Goal: Transaction & Acquisition: Book appointment/travel/reservation

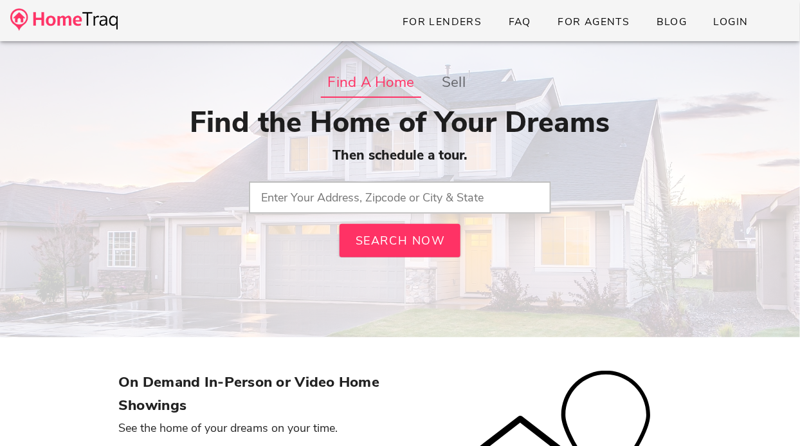
click at [323, 198] on input "text" at bounding box center [400, 197] width 302 height 32
type input "63130, MO"
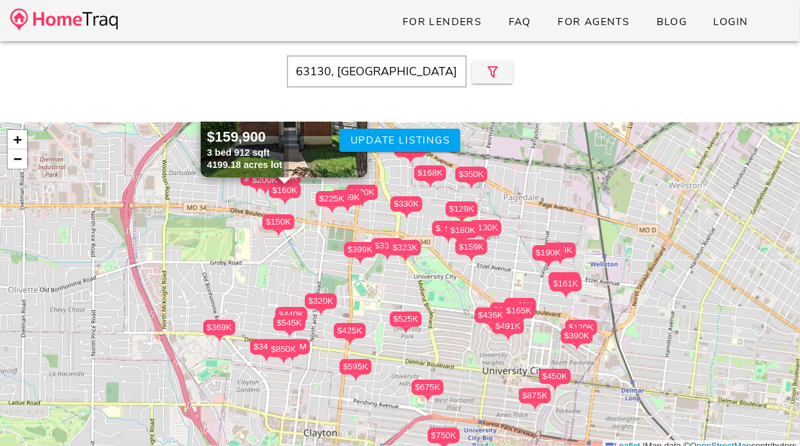
click at [405, 244] on div "$323K" at bounding box center [405, 247] width 32 height 15
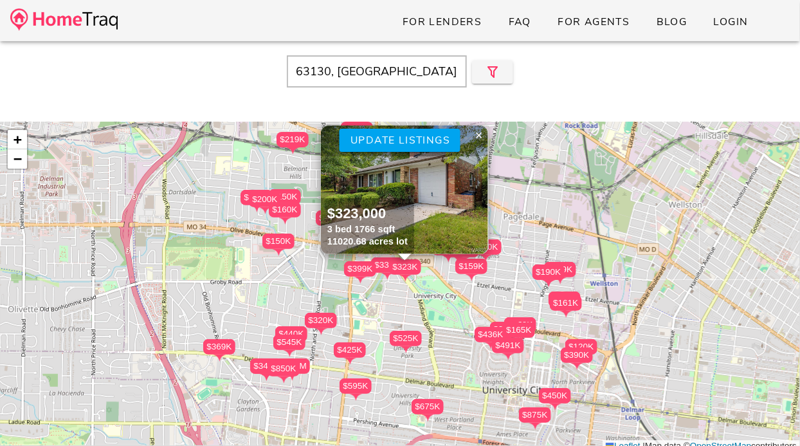
click at [385, 181] on img at bounding box center [404, 189] width 167 height 129
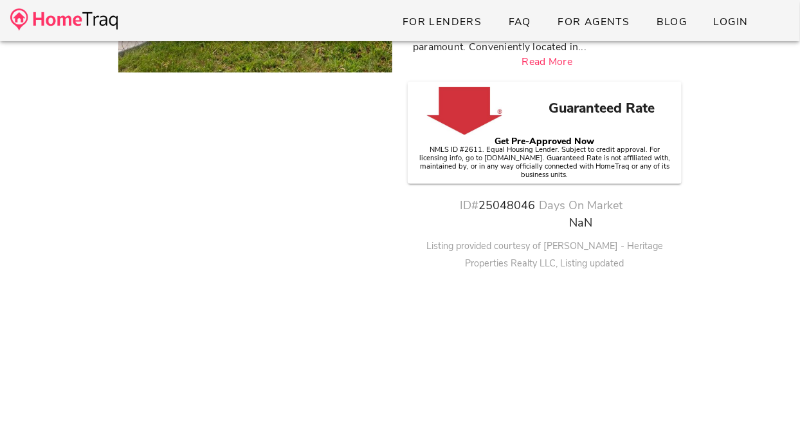
scroll to position [385, 0]
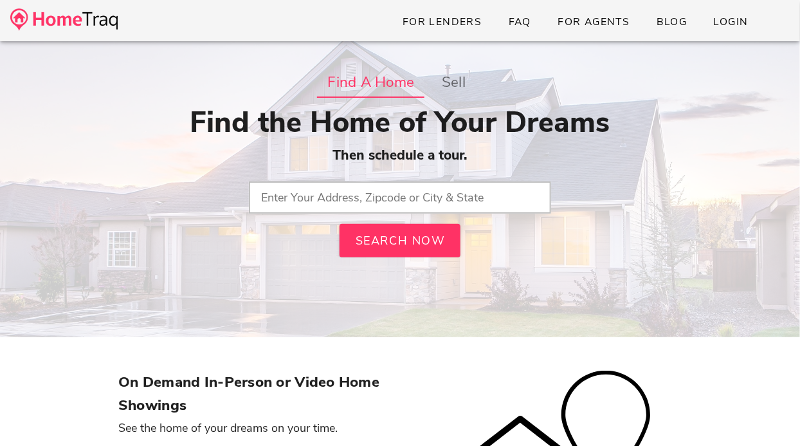
click at [349, 210] on input "text" at bounding box center [400, 197] width 302 height 32
type input "63301, MO"
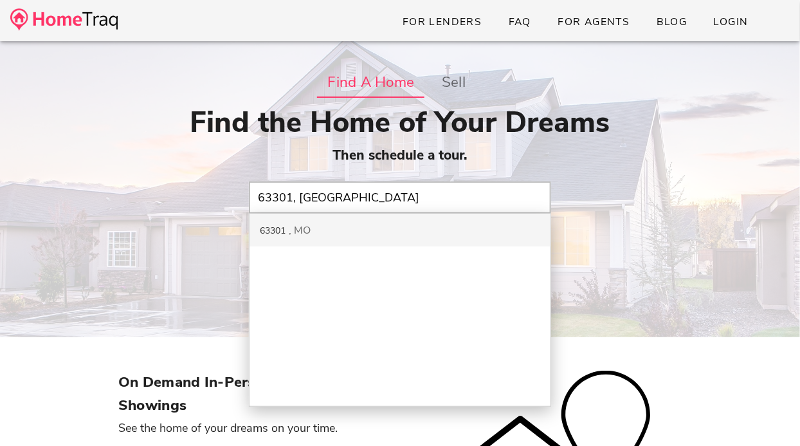
click at [308, 239] on div "63301 MO" at bounding box center [400, 230] width 301 height 33
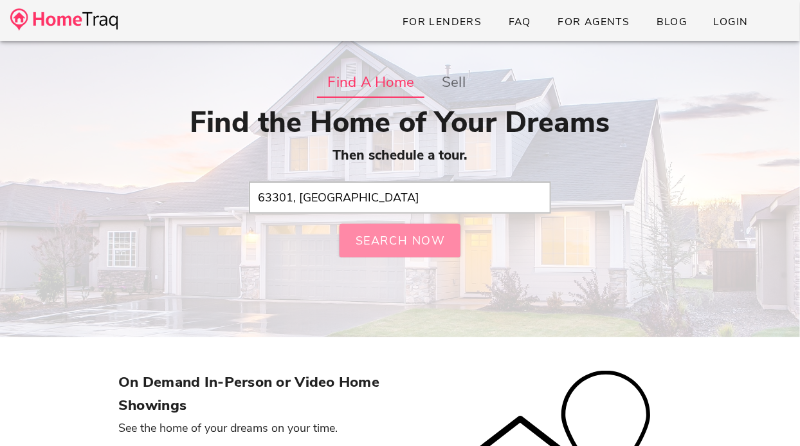
click at [379, 227] on button "Search Now" at bounding box center [400, 240] width 121 height 33
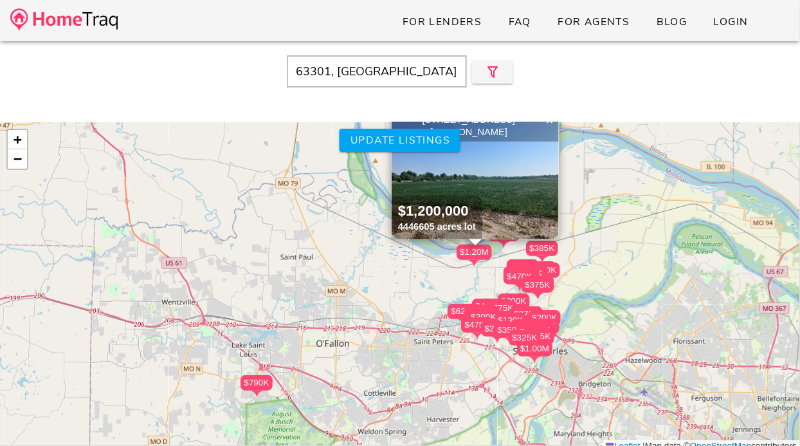
click at [511, 314] on div "$130K" at bounding box center [511, 320] width 32 height 15
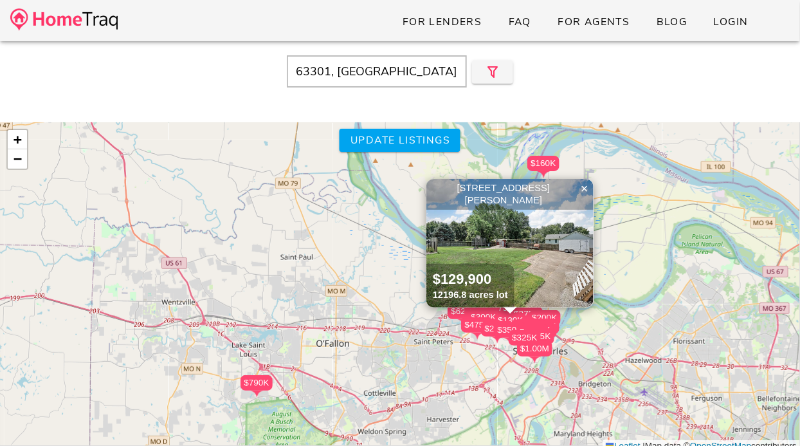
click at [497, 252] on img at bounding box center [510, 243] width 167 height 129
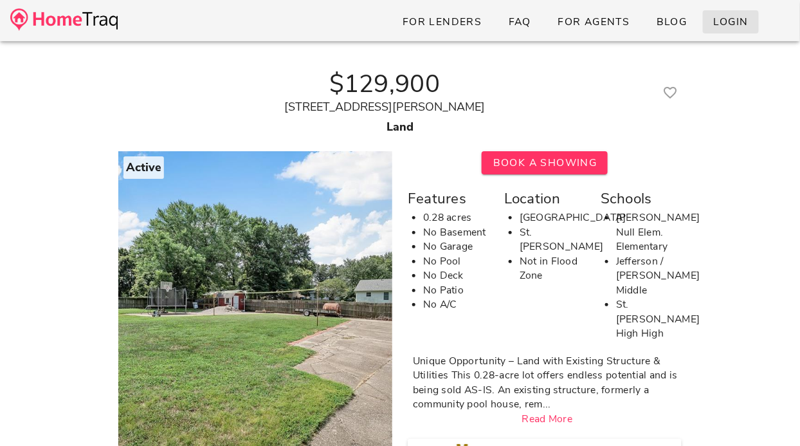
click at [719, 31] on link "Login" at bounding box center [731, 21] width 56 height 23
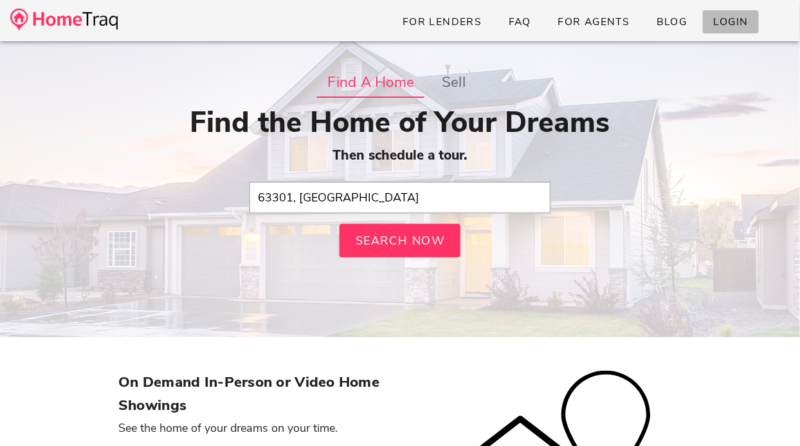
click at [728, 24] on span "Login" at bounding box center [730, 22] width 35 height 14
